Goal: Information Seeking & Learning: Check status

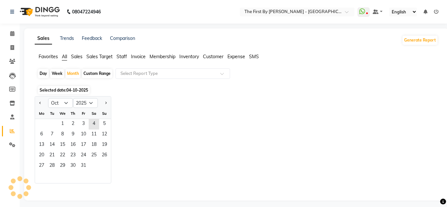
select select "10"
select select "2025"
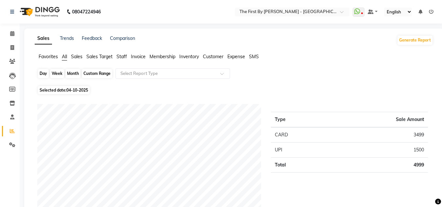
click at [67, 74] on div "Month" at bounding box center [72, 73] width 15 height 9
select select "10"
select select "2025"
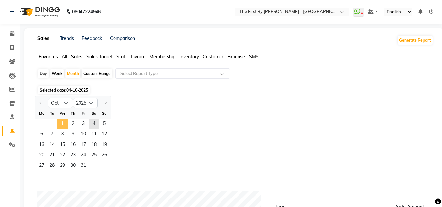
click at [58, 126] on span "1" at bounding box center [62, 124] width 10 height 10
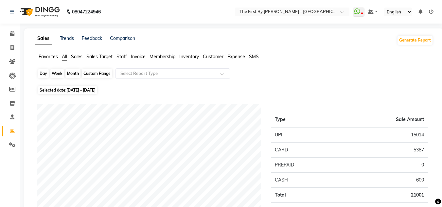
click at [75, 74] on div "Month" at bounding box center [72, 73] width 15 height 9
select select "10"
select select "2025"
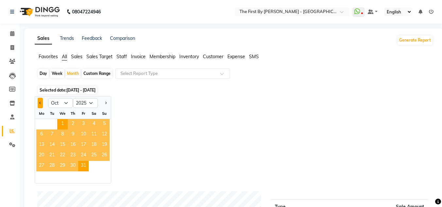
click at [40, 103] on span "Previous month" at bounding box center [40, 102] width 2 height 2
select select "9"
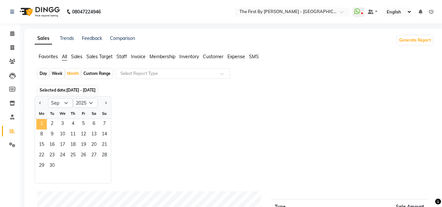
click at [43, 124] on span "1" at bounding box center [41, 124] width 10 height 10
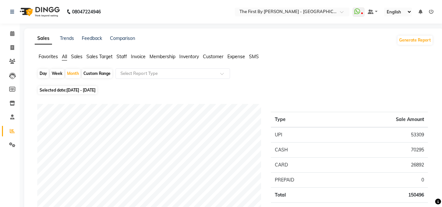
click at [60, 73] on div "Week" at bounding box center [57, 73] width 14 height 9
select select "9"
select select "2025"
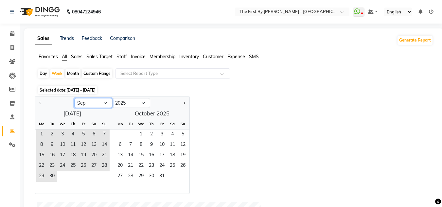
click at [83, 105] on select "Jan Feb Mar Apr May Jun [DATE] Aug Sep Oct Nov Dec" at bounding box center [93, 103] width 38 height 10
click at [74, 98] on select "Jan Feb Mar Apr May Jun [DATE] Aug Sep Oct Nov Dec" at bounding box center [93, 103] width 38 height 10
click at [42, 132] on span "1" at bounding box center [41, 134] width 10 height 10
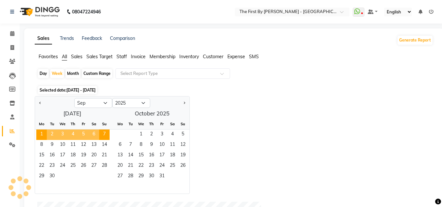
click at [73, 131] on span "4" at bounding box center [73, 134] width 10 height 10
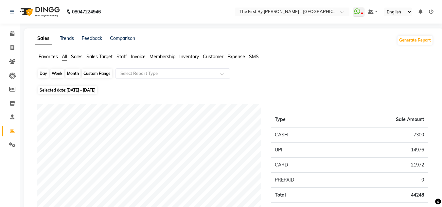
click at [56, 72] on div "Week" at bounding box center [57, 73] width 14 height 9
select select "9"
select select "2025"
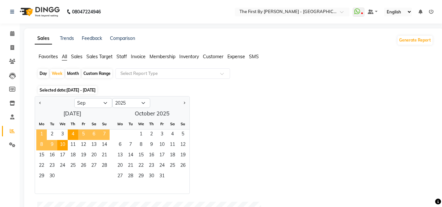
click at [39, 130] on span "1" at bounding box center [41, 134] width 10 height 10
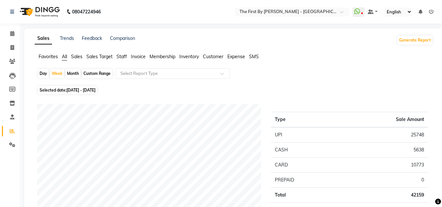
click at [71, 75] on div "Month" at bounding box center [72, 73] width 15 height 9
select select "9"
select select "2025"
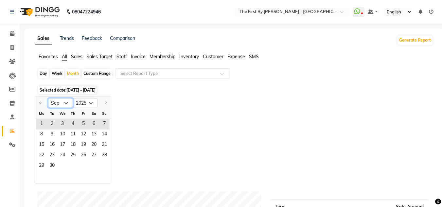
click at [71, 104] on select "Jan Feb Mar Apr May Jun [DATE] Aug Sep Oct Nov Dec" at bounding box center [60, 103] width 25 height 10
select select "10"
click at [48, 98] on select "Jan Feb Mar Apr May Jun [DATE] Aug Sep Oct Nov Dec" at bounding box center [60, 103] width 25 height 10
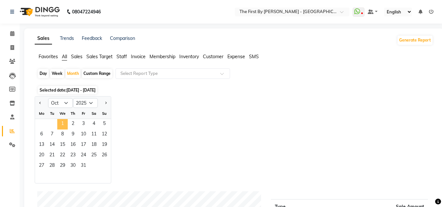
click at [64, 121] on span "1" at bounding box center [62, 124] width 10 height 10
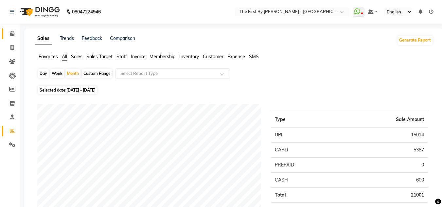
drag, startPoint x: 10, startPoint y: 29, endPoint x: 17, endPoint y: 33, distance: 8.0
click at [10, 30] on link "Calendar" at bounding box center [10, 33] width 16 height 11
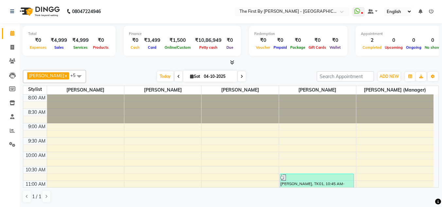
drag, startPoint x: 257, startPoint y: 97, endPoint x: 279, endPoint y: 105, distance: 23.1
drag, startPoint x: 253, startPoint y: 108, endPoint x: 255, endPoint y: 125, distance: 17.1
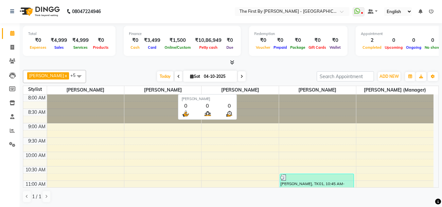
drag, startPoint x: 223, startPoint y: 90, endPoint x: 258, endPoint y: 89, distance: 35.7
click at [258, 89] on span "[PERSON_NAME]" at bounding box center [239, 90] width 77 height 8
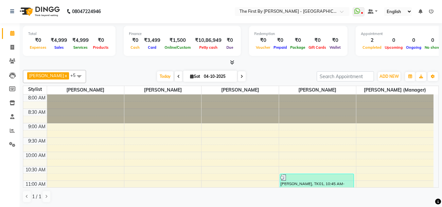
click at [259, 73] on div "[DATE] [DATE]" at bounding box center [201, 77] width 224 height 10
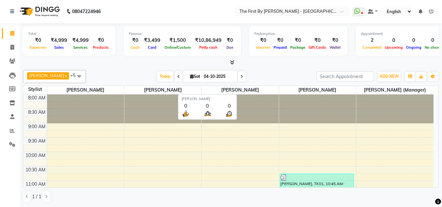
drag, startPoint x: 222, startPoint y: 90, endPoint x: 260, endPoint y: 94, distance: 38.4
click at [260, 94] on span "[PERSON_NAME]" at bounding box center [239, 90] width 77 height 8
click at [258, 83] on div "[PERSON_NAME] x [PERSON_NAME] x [PERSON_NAME] x [PERSON_NAME] x [PERSON_NAME] x…" at bounding box center [231, 136] width 416 height 138
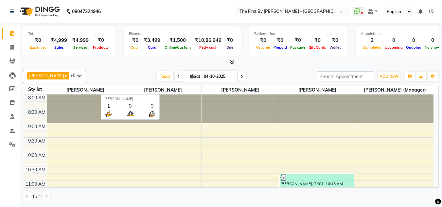
click at [145, 89] on span "[PERSON_NAME]" at bounding box center [162, 90] width 77 height 8
drag, startPoint x: 144, startPoint y: 89, endPoint x: 193, endPoint y: 78, distance: 50.2
click at [193, 89] on span "[PERSON_NAME]" at bounding box center [162, 90] width 77 height 8
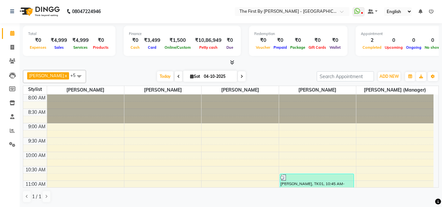
drag, startPoint x: 200, startPoint y: 75, endPoint x: 238, endPoint y: 74, distance: 38.3
click at [238, 74] on div "[DATE] [DATE]" at bounding box center [201, 77] width 90 height 10
click at [273, 75] on div "[DATE] [DATE]" at bounding box center [201, 77] width 224 height 10
drag, startPoint x: 184, startPoint y: 77, endPoint x: 187, endPoint y: 75, distance: 4.1
click at [188, 75] on span "Sat" at bounding box center [194, 76] width 13 height 5
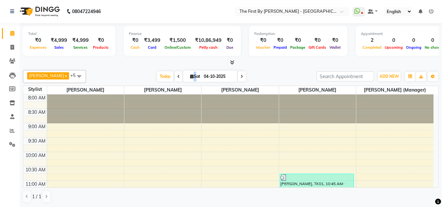
select select "10"
select select "2025"
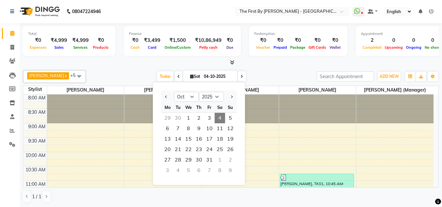
click at [263, 73] on div "[DATE] [DATE] Jan Feb Mar Apr May Jun [DATE] Aug Sep Oct Nov [DATE] 2016 2017 2…" at bounding box center [201, 77] width 224 height 10
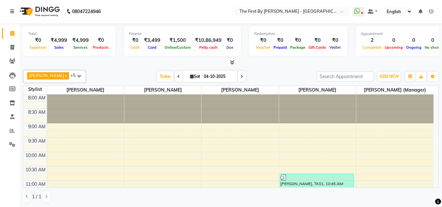
click at [188, 76] on span "Sat" at bounding box center [194, 76] width 13 height 5
select select "10"
select select "2025"
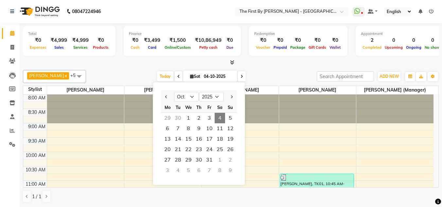
click at [188, 76] on span "Sat" at bounding box center [194, 76] width 13 height 5
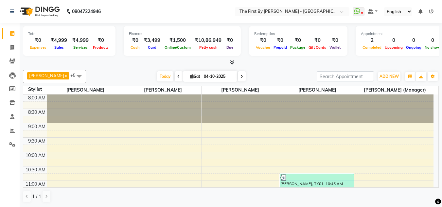
click at [239, 79] on div "[DATE] [DATE]" at bounding box center [201, 77] width 90 height 10
